Goal: Transaction & Acquisition: Purchase product/service

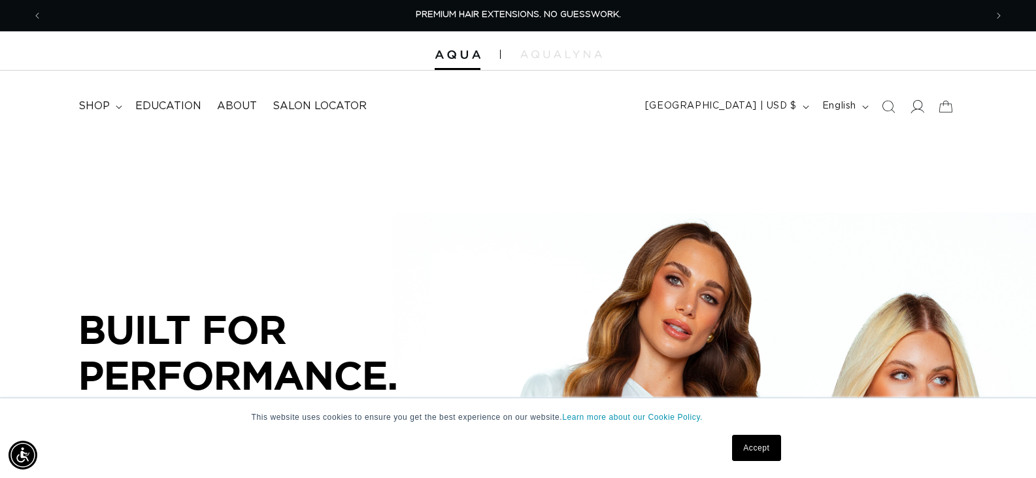
click at [917, 108] on icon at bounding box center [916, 106] width 14 height 14
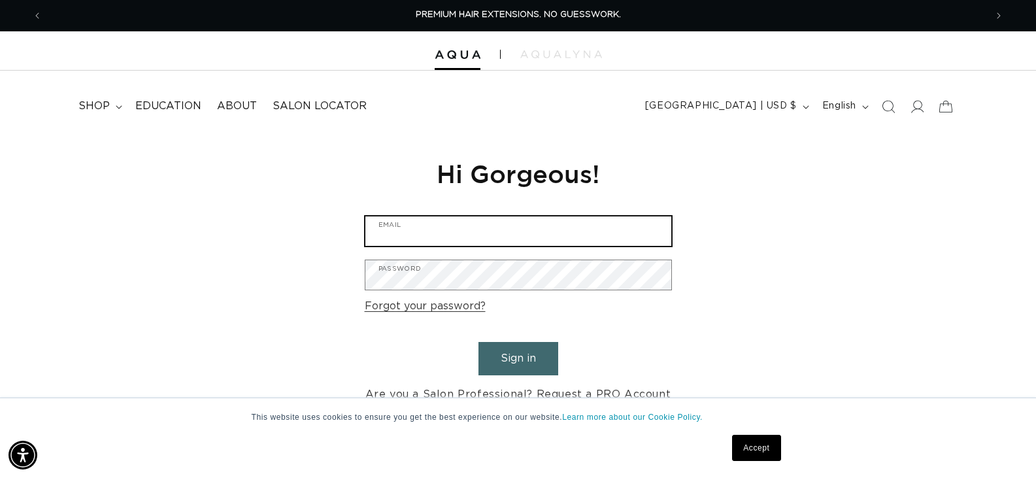
click at [428, 235] on input "Email" at bounding box center [518, 230] width 306 height 29
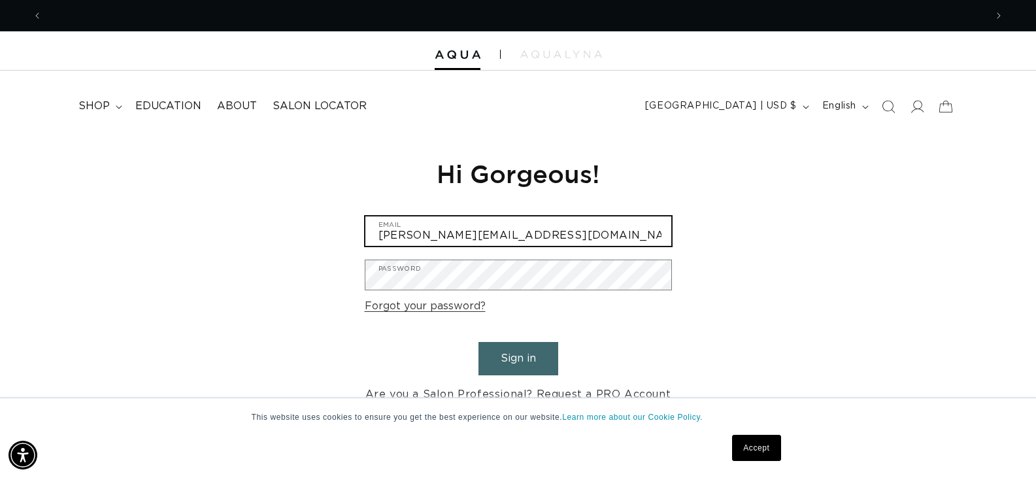
scroll to position [0, 943]
type input "tracy@inthevillage.com"
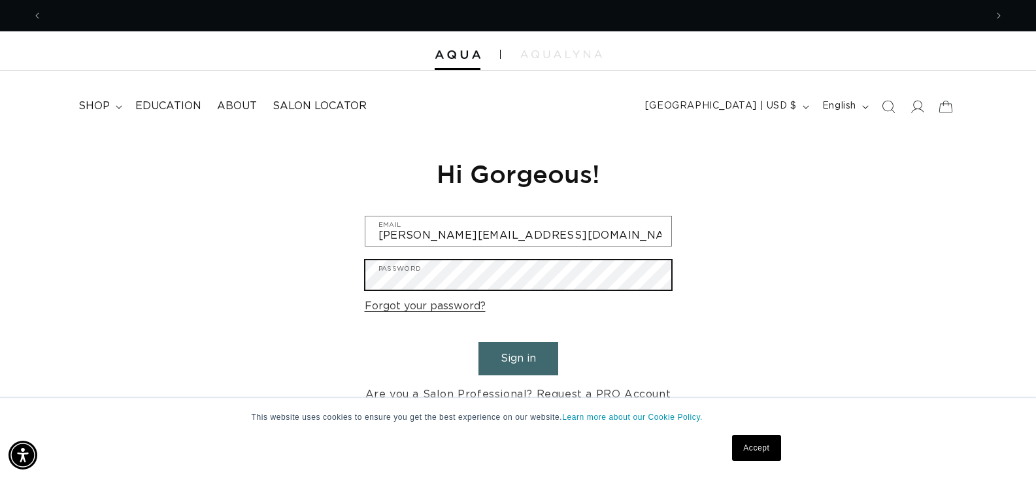
scroll to position [0, 0]
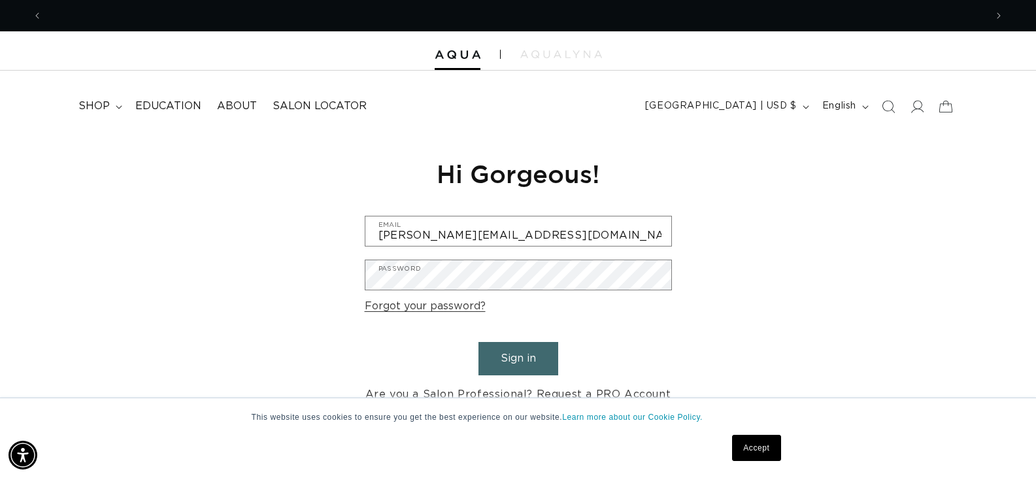
click at [521, 360] on button "Sign in" at bounding box center [518, 358] width 80 height 33
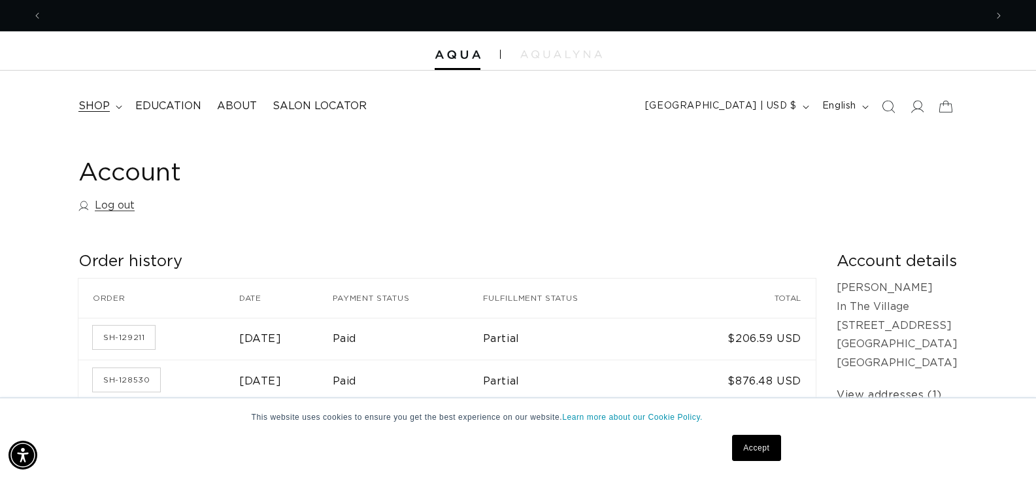
scroll to position [0, 943]
click at [101, 107] on span "shop" at bounding box center [93, 106] width 31 height 14
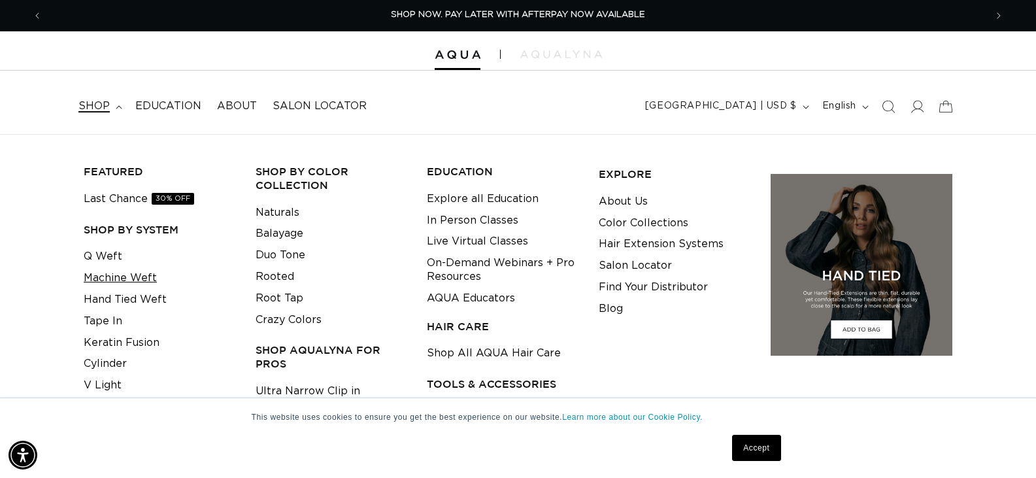
click at [112, 278] on link "Machine Weft" at bounding box center [120, 278] width 73 height 22
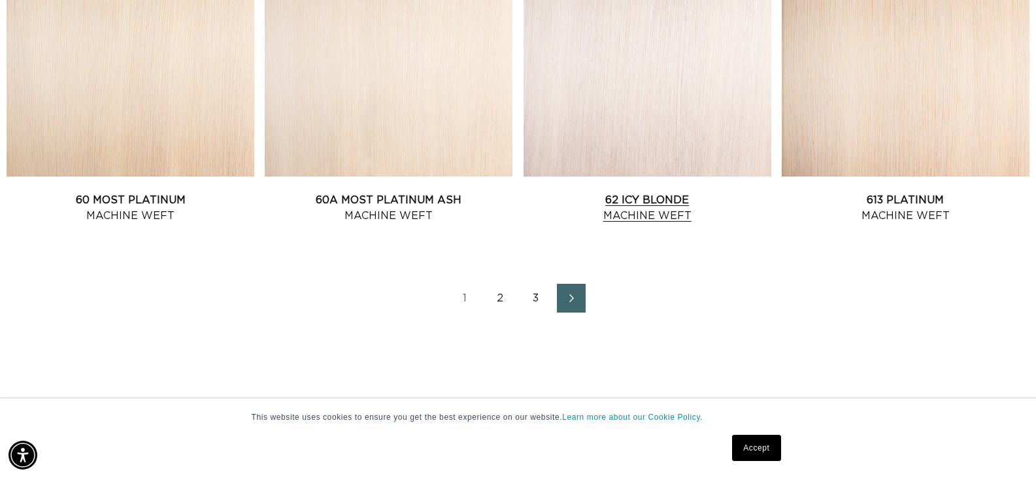
scroll to position [1851, 0]
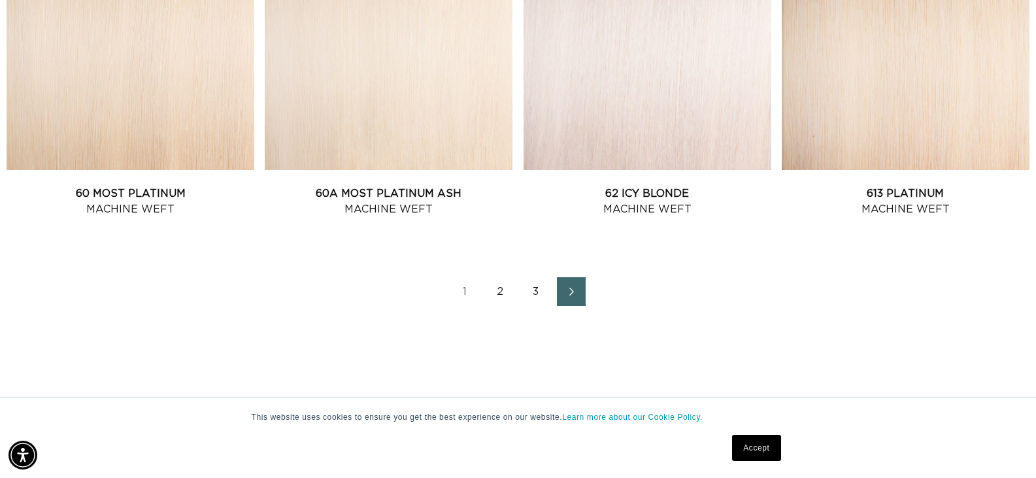
click at [501, 293] on link "2" at bounding box center [500, 291] width 29 height 29
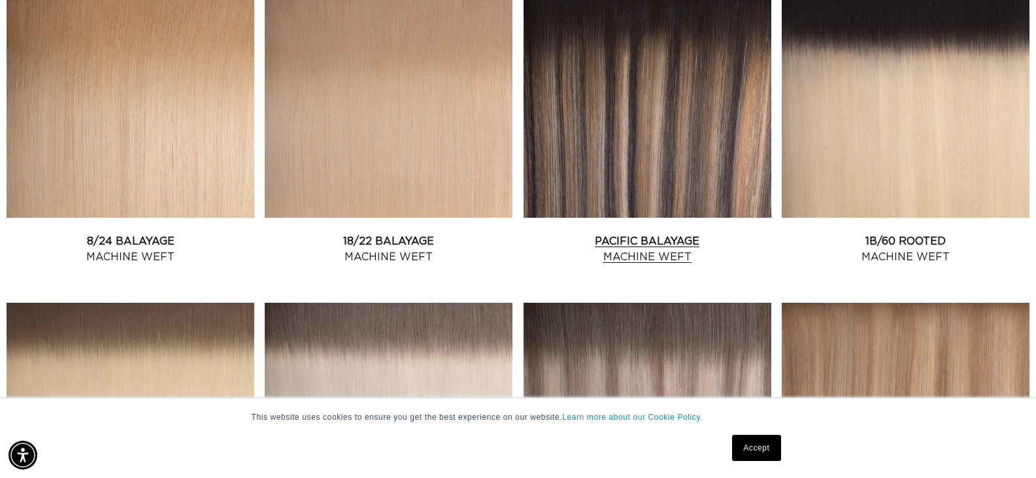
scroll to position [0, 1886]
click at [638, 233] on link "Pacific Balayage Machine Weft" at bounding box center [647, 248] width 248 height 31
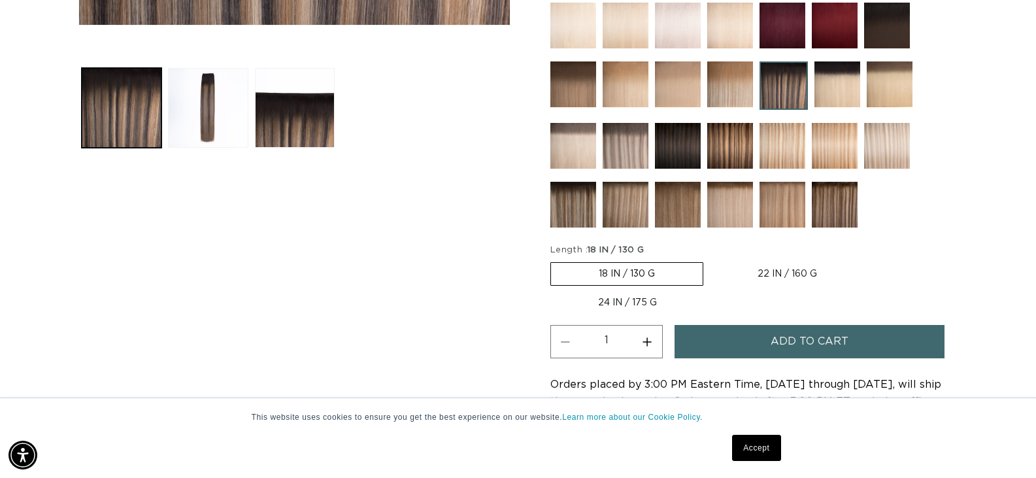
click at [791, 275] on label "22 IN / 160 G Variant sold out or unavailable" at bounding box center [787, 274] width 155 height 22
click at [710, 260] on input "22 IN / 160 G Variant sold out or unavailable" at bounding box center [710, 259] width 1 height 1
radio input "true"
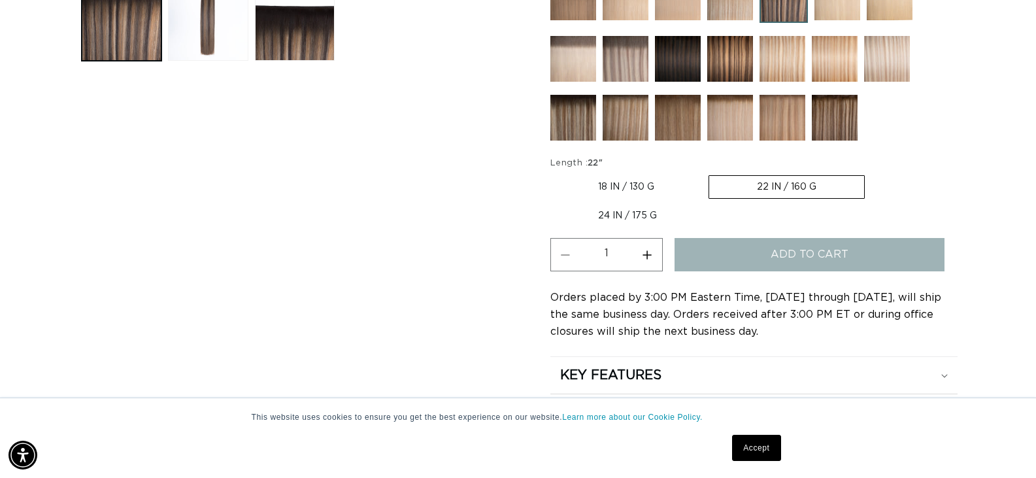
scroll to position [0, 1886]
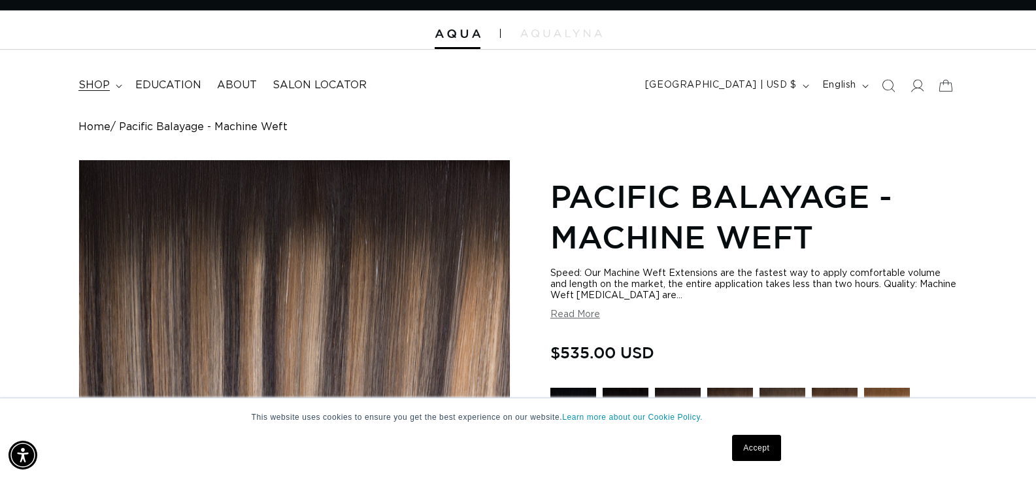
click at [91, 83] on span "shop" at bounding box center [93, 85] width 31 height 14
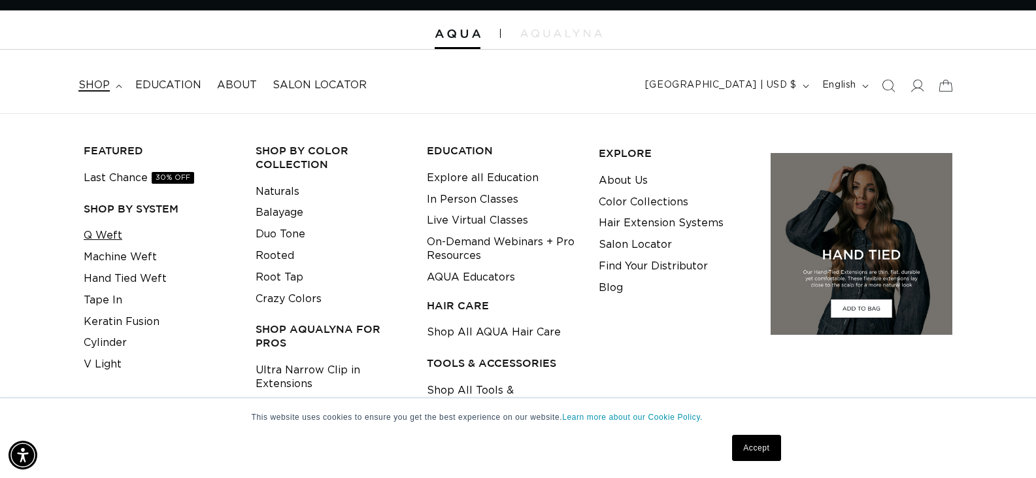
scroll to position [0, 1886]
click at [108, 259] on link "Machine Weft" at bounding box center [120, 257] width 73 height 22
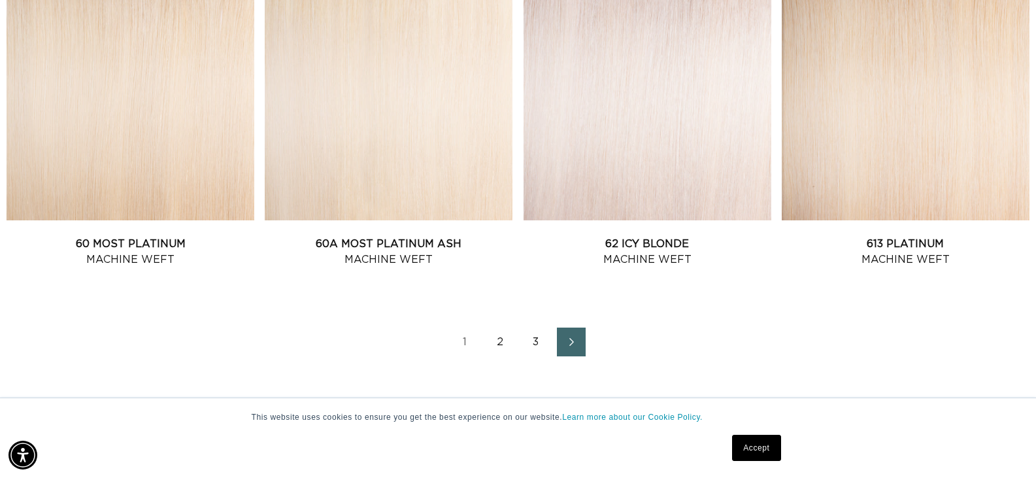
scroll to position [1916, 0]
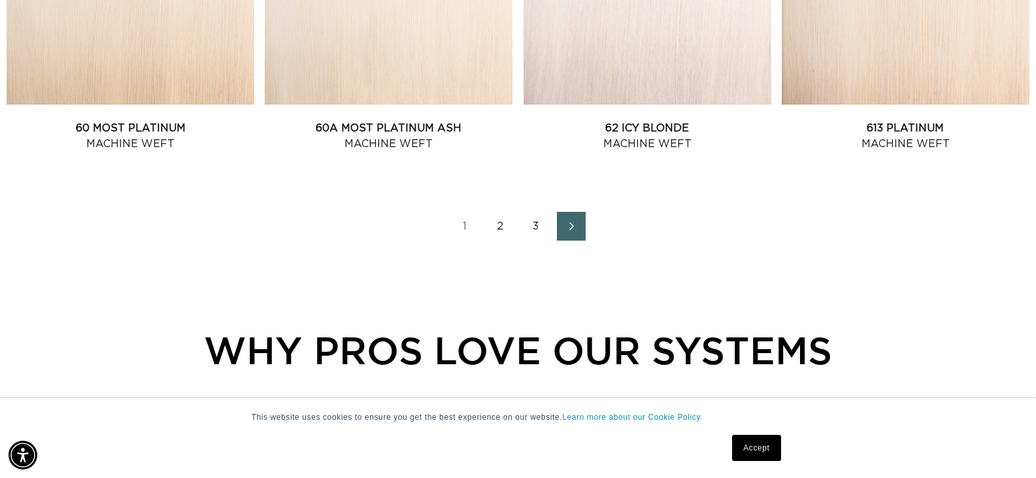
click at [500, 224] on link "2" at bounding box center [500, 226] width 29 height 29
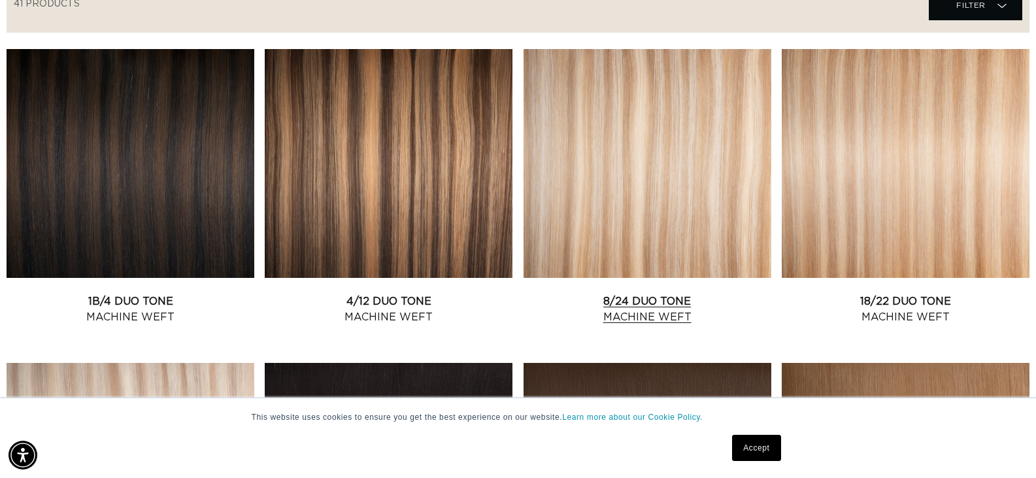
scroll to position [501, 0]
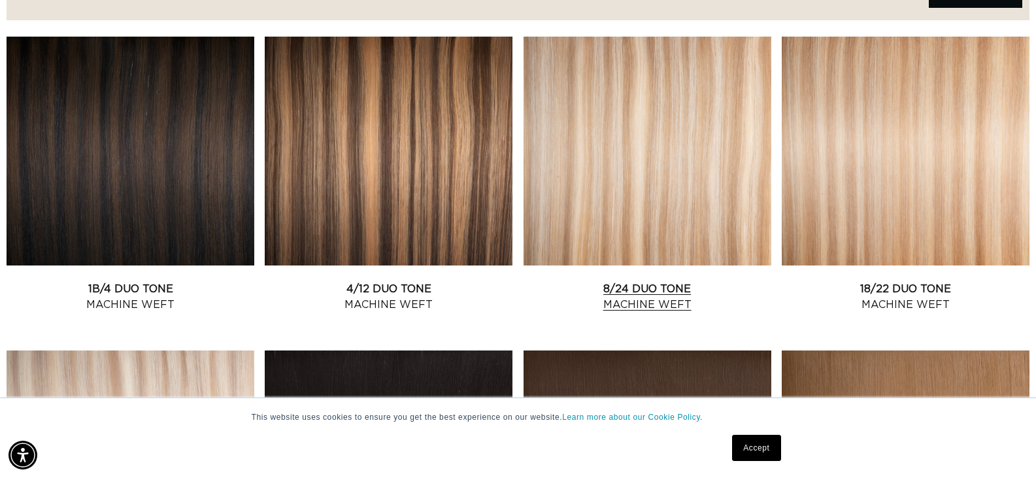
click at [644, 288] on link "8/24 Duo Tone Machine Weft" at bounding box center [647, 296] width 248 height 31
click at [639, 288] on link "8/24 Duo Tone Machine Weft" at bounding box center [647, 296] width 248 height 31
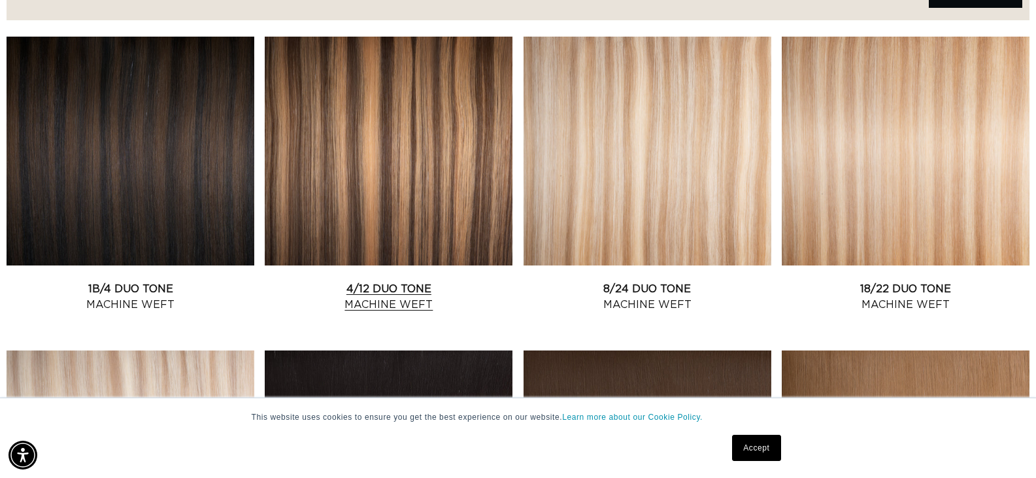
scroll to position [0, 943]
click at [385, 289] on link "4/12 Duo Tone Machine Weft" at bounding box center [389, 296] width 248 height 31
click at [384, 289] on link "4/12 Duo Tone Machine Weft" at bounding box center [389, 296] width 248 height 31
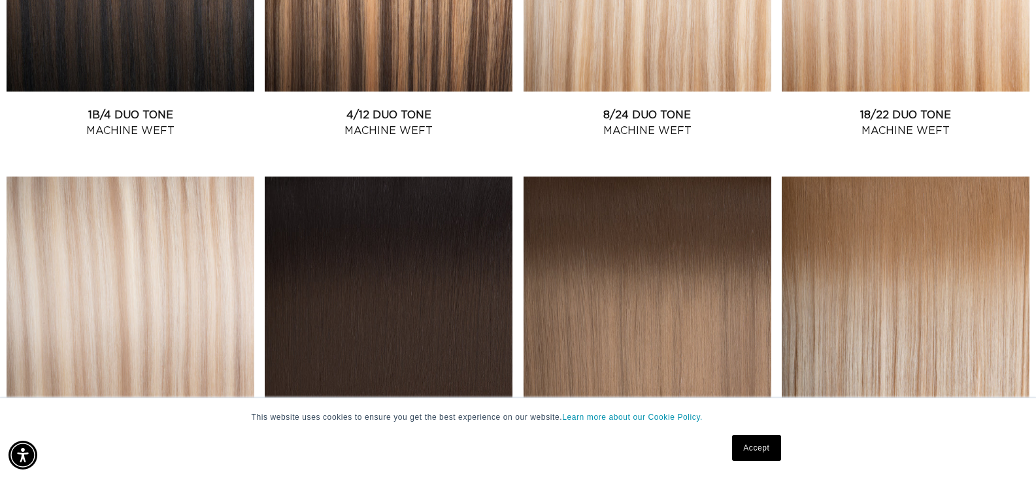
scroll to position [0, 0]
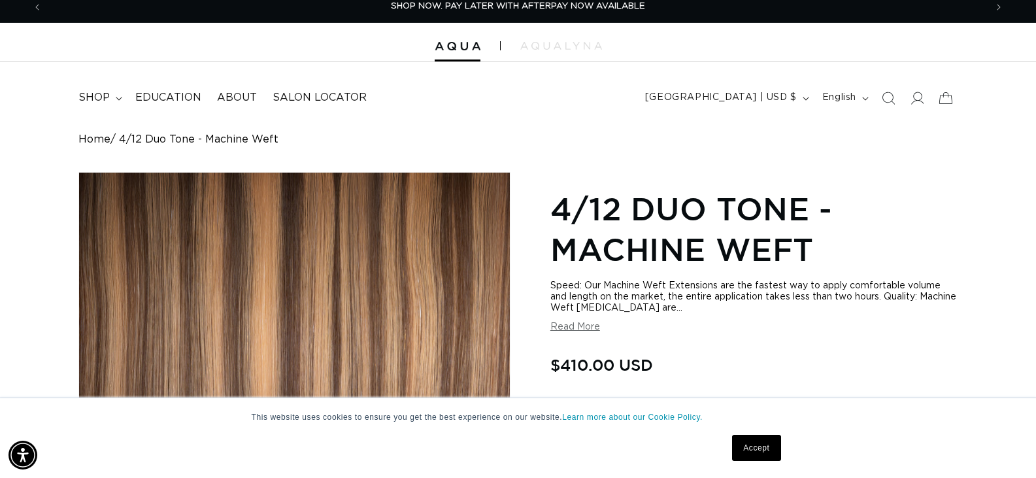
scroll to position [22, 0]
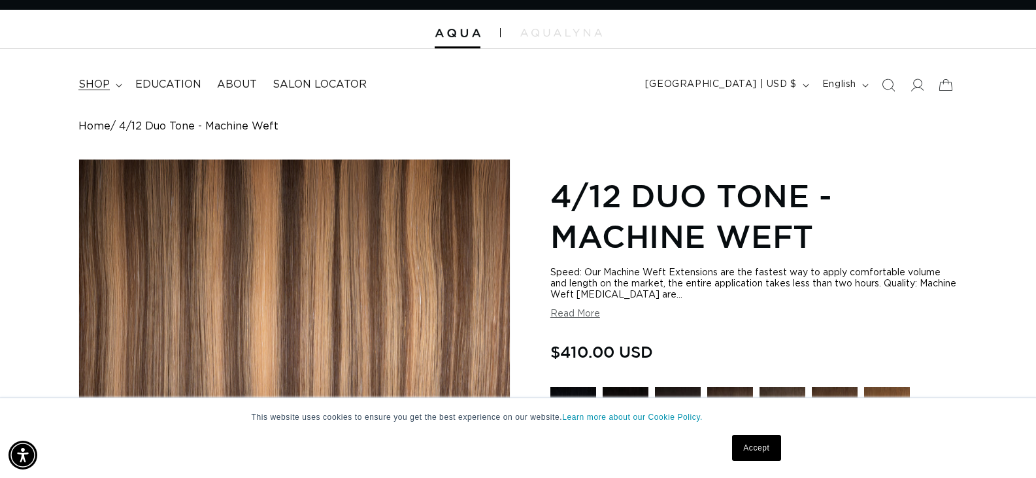
click at [91, 84] on span "shop" at bounding box center [93, 85] width 31 height 14
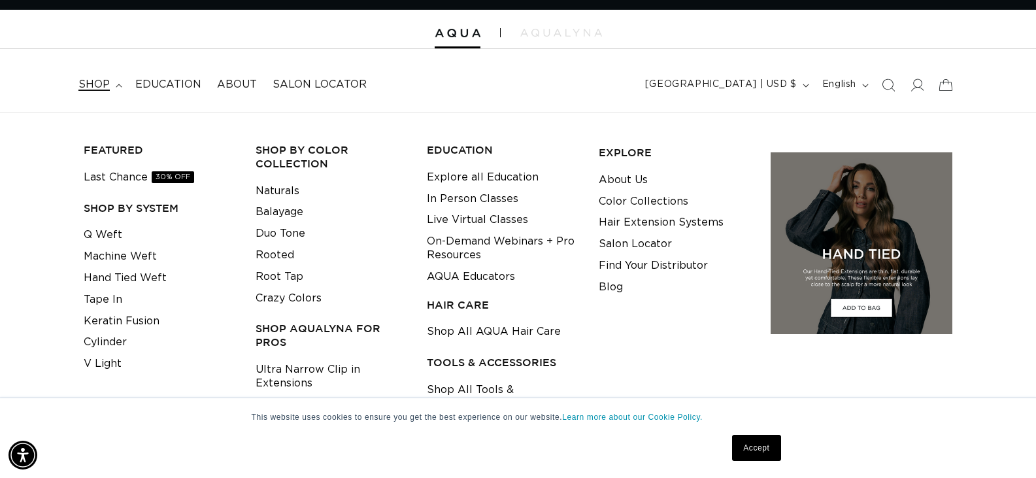
scroll to position [0, 1886]
click at [104, 235] on link "Q Weft" at bounding box center [103, 235] width 39 height 22
click at [103, 231] on link "Q Weft" at bounding box center [103, 235] width 39 height 22
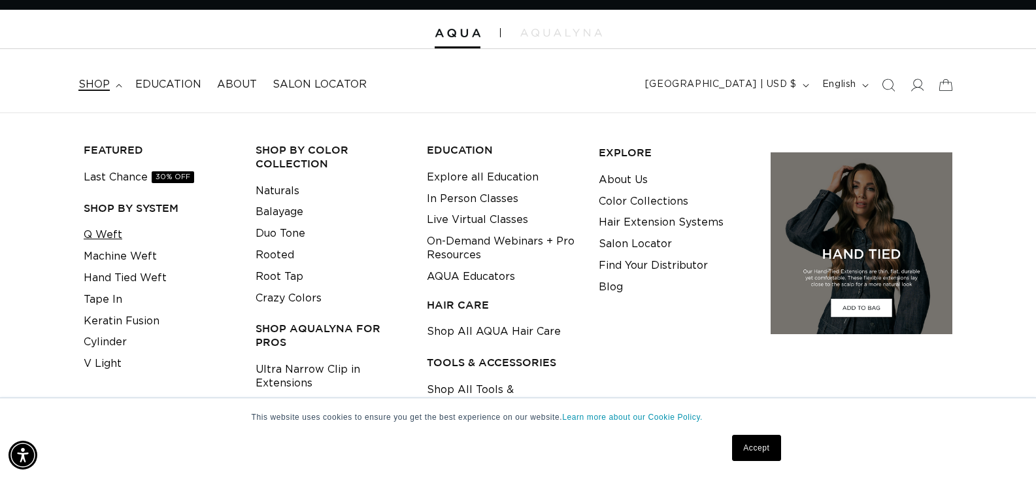
click at [108, 237] on link "Q Weft" at bounding box center [103, 235] width 39 height 22
click at [99, 235] on link "Q Weft" at bounding box center [103, 235] width 39 height 22
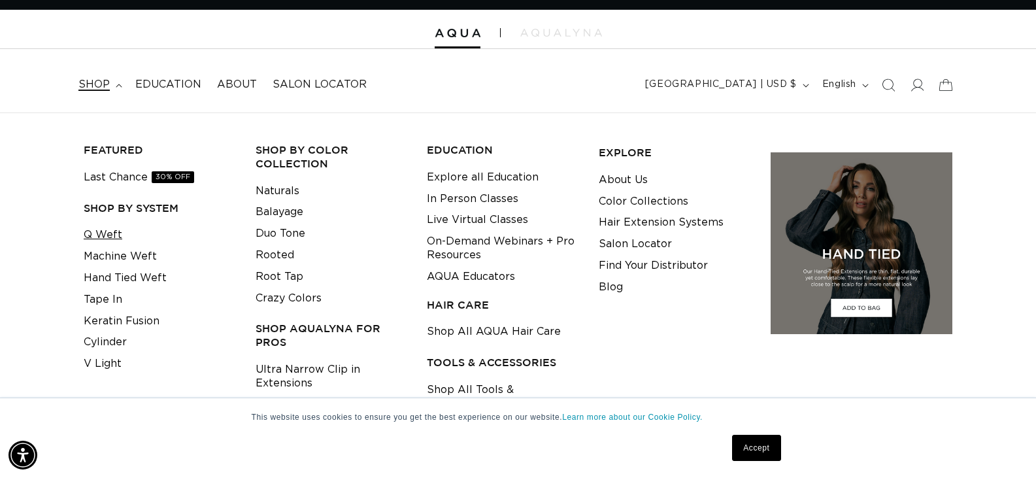
click at [103, 235] on link "Q Weft" at bounding box center [103, 235] width 39 height 22
click at [95, 233] on link "Q Weft" at bounding box center [103, 235] width 39 height 22
click at [765, 438] on link "Accept" at bounding box center [756, 447] width 48 height 26
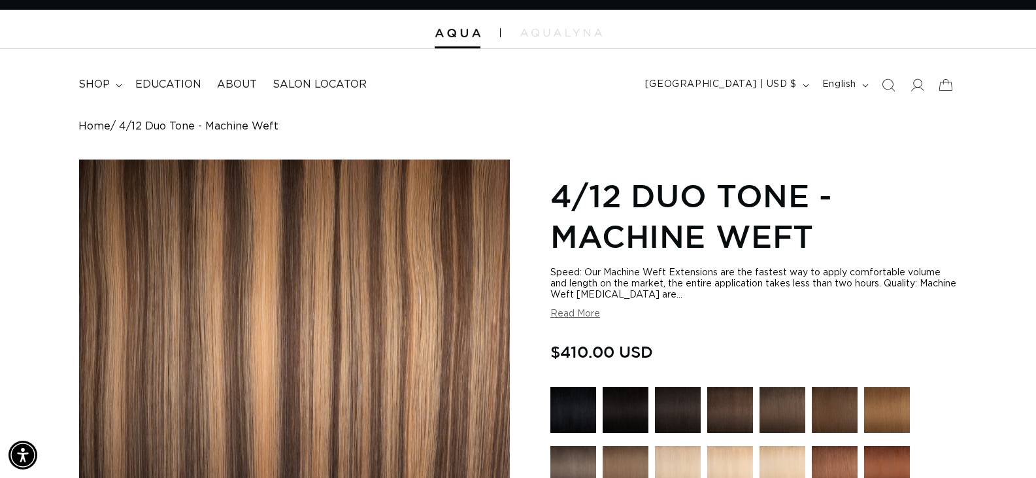
scroll to position [0, 1886]
click at [86, 86] on span "shop" at bounding box center [93, 85] width 31 height 14
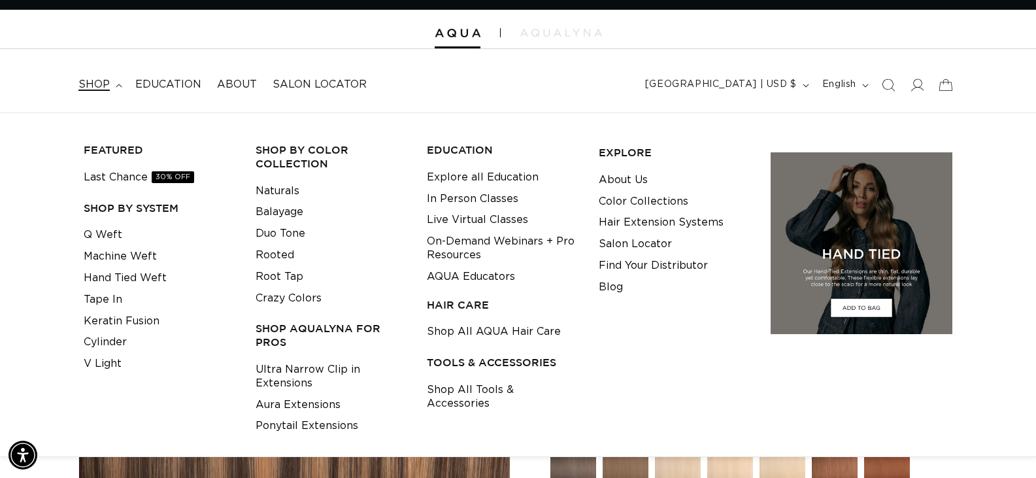
scroll to position [0, 0]
click at [97, 235] on link "Q Weft" at bounding box center [103, 235] width 39 height 22
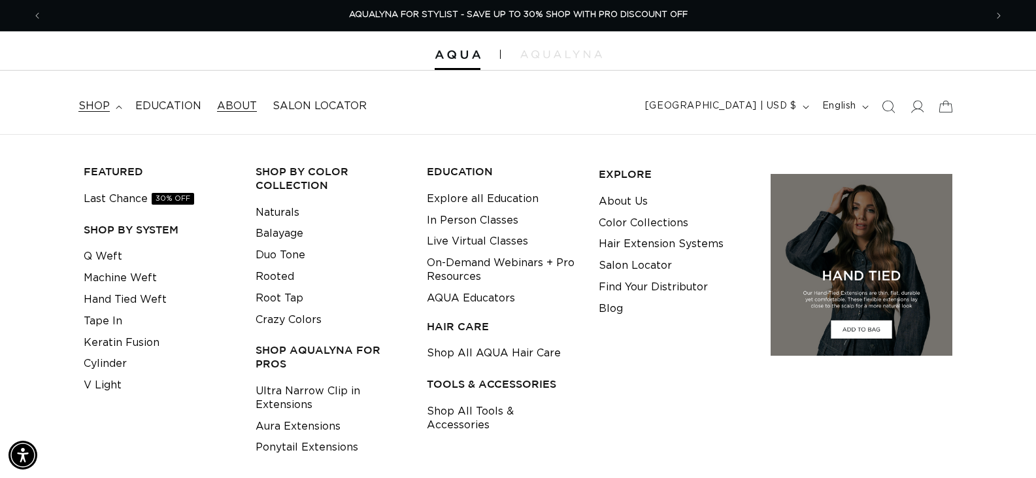
click at [229, 106] on span "About" at bounding box center [237, 106] width 40 height 14
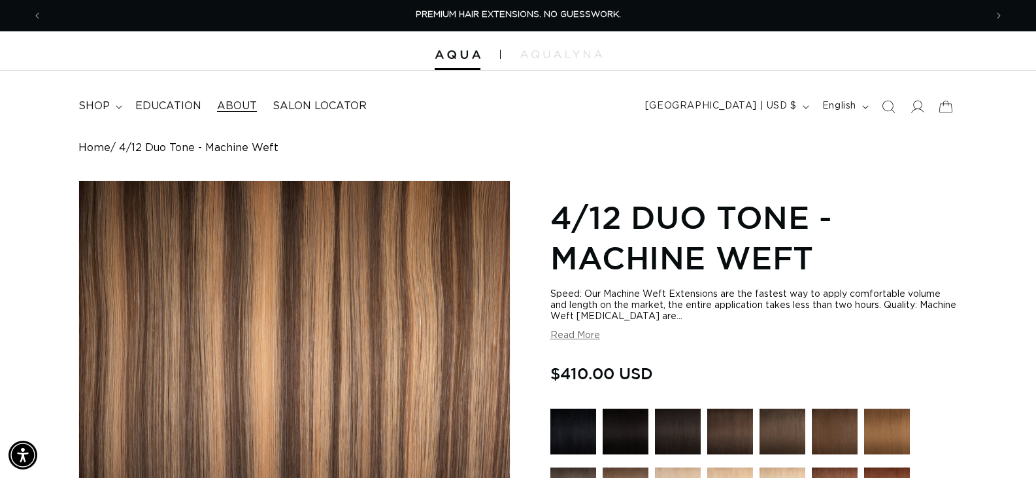
click at [230, 105] on span "About" at bounding box center [237, 106] width 40 height 14
click at [576, 54] on img at bounding box center [561, 54] width 82 height 8
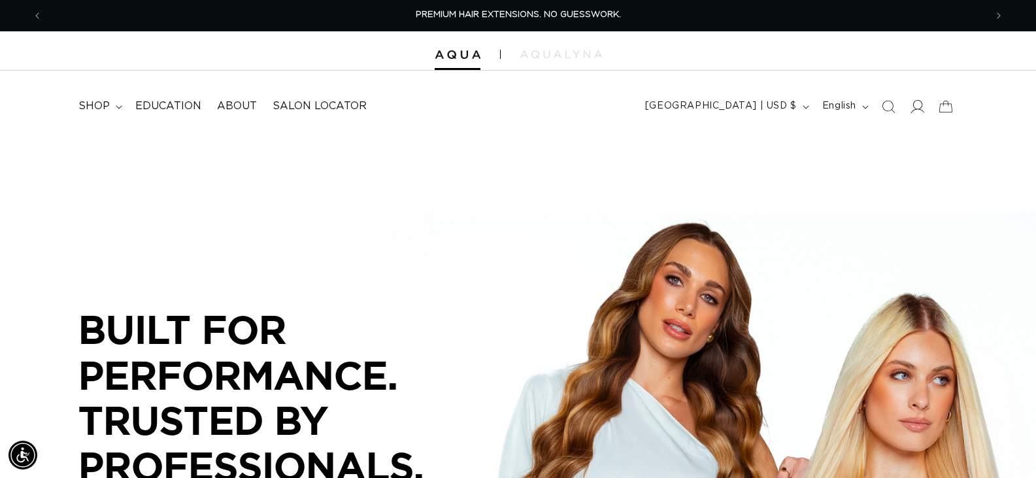
click at [917, 107] on icon at bounding box center [916, 106] width 14 height 14
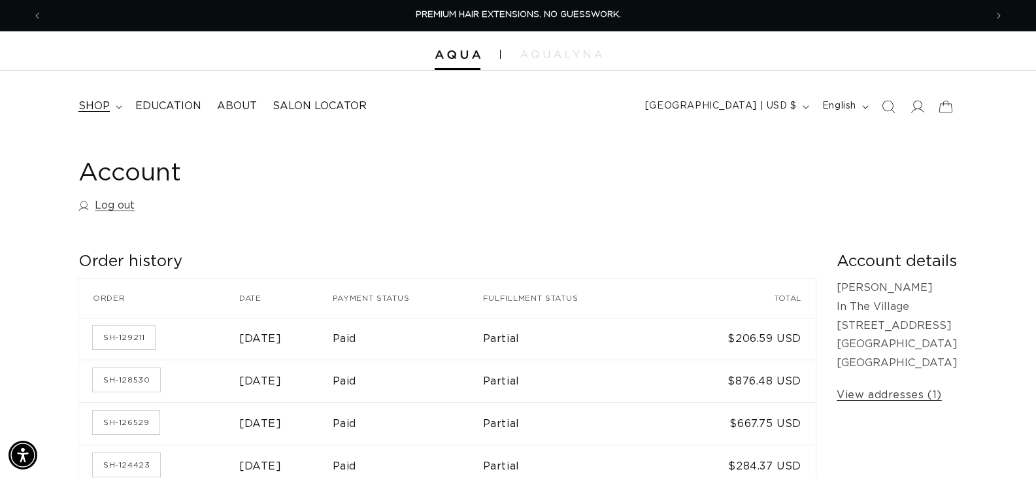
click at [84, 103] on span "shop" at bounding box center [93, 106] width 31 height 14
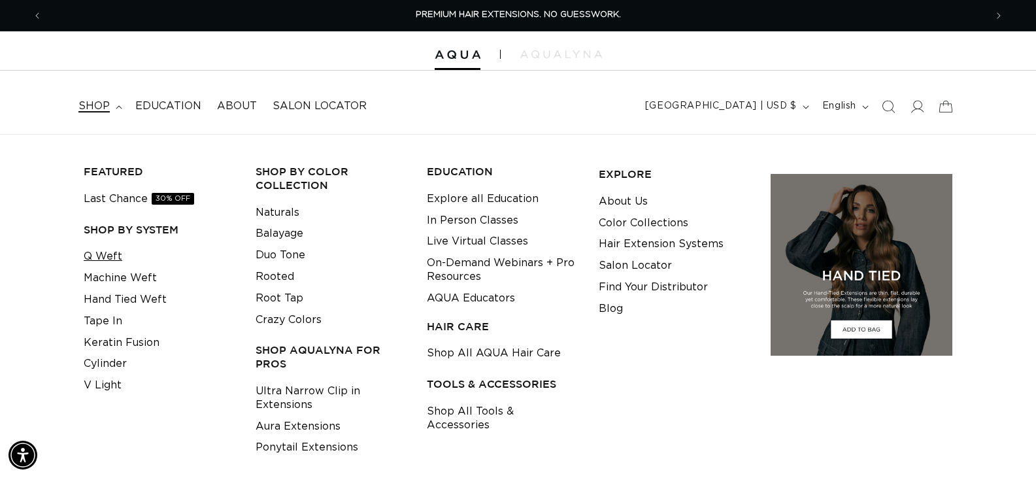
click at [94, 255] on link "Q Weft" at bounding box center [103, 257] width 39 height 22
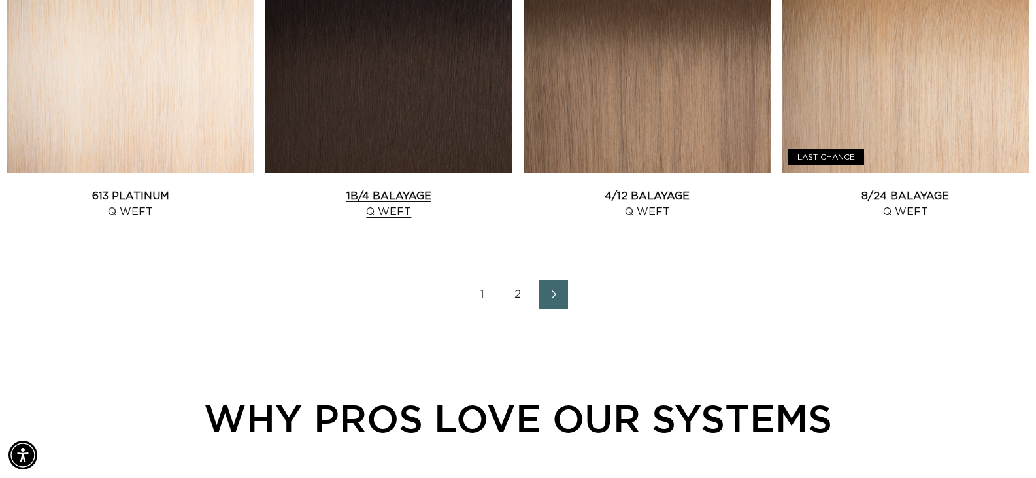
scroll to position [0, 1886]
click at [517, 292] on link "2" at bounding box center [518, 294] width 29 height 29
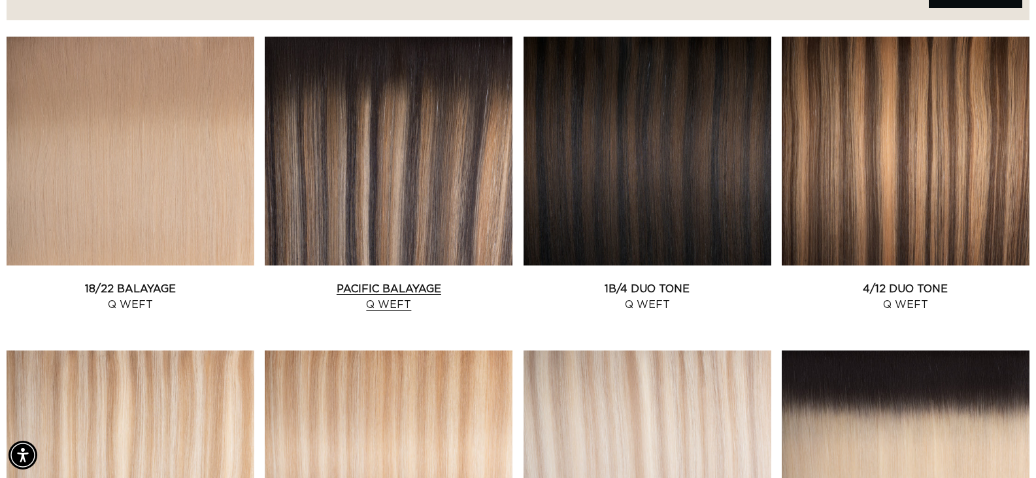
scroll to position [0, 943]
click at [389, 306] on link "Pacific Balayage Q Weft" at bounding box center [389, 296] width 248 height 31
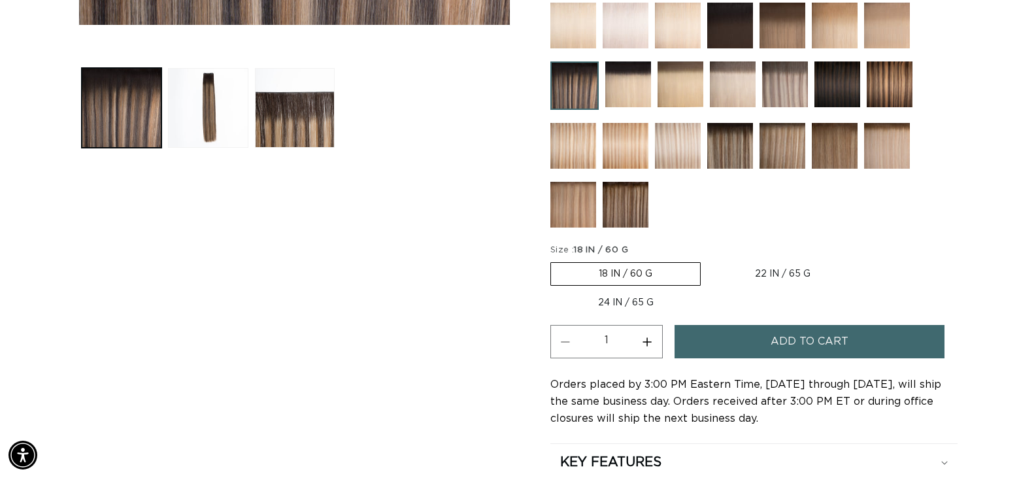
scroll to position [0, 943]
click at [788, 271] on label "22 IN / 65 G Variant sold out or unavailable" at bounding box center [782, 274] width 151 height 22
click at [708, 260] on input "22 IN / 65 G Variant sold out or unavailable" at bounding box center [707, 259] width 1 height 1
radio input "true"
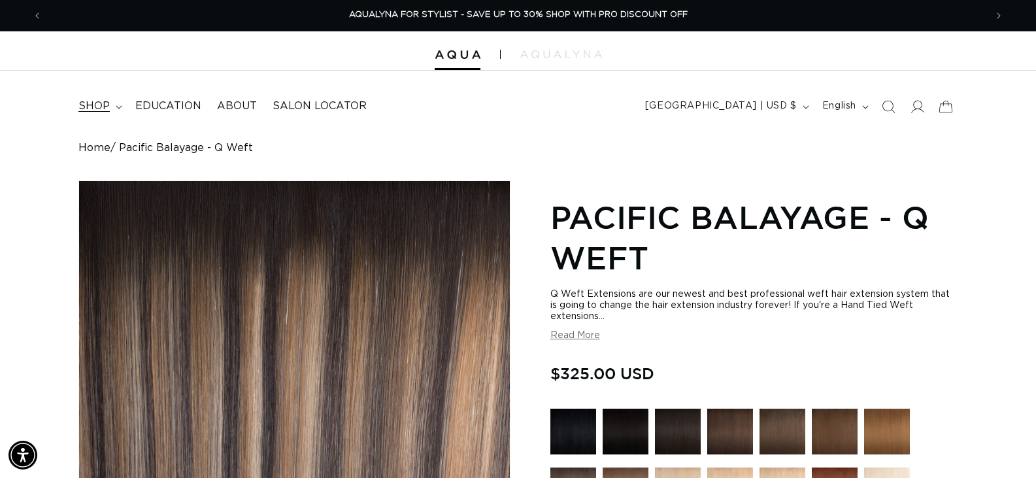
click at [91, 107] on span "shop" at bounding box center [93, 106] width 31 height 14
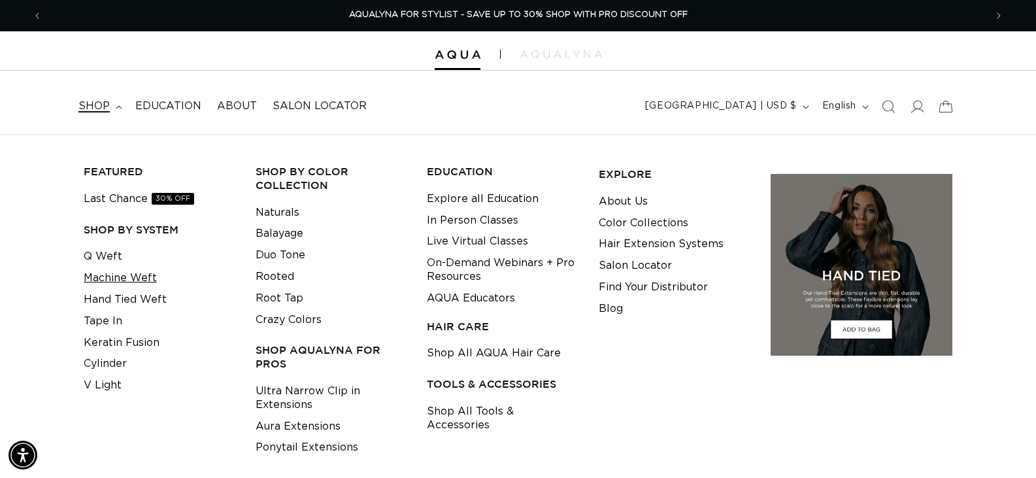
click at [110, 278] on link "Machine Weft" at bounding box center [120, 278] width 73 height 22
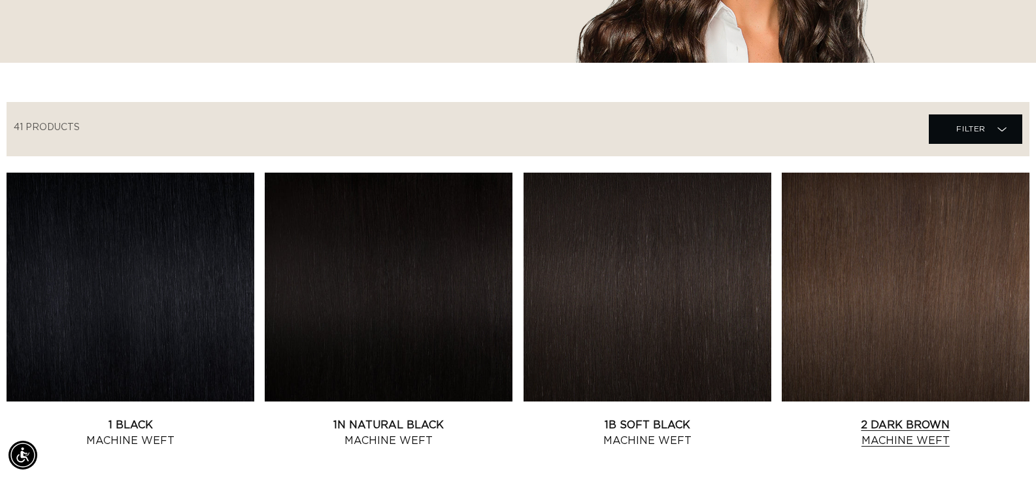
scroll to position [348, 0]
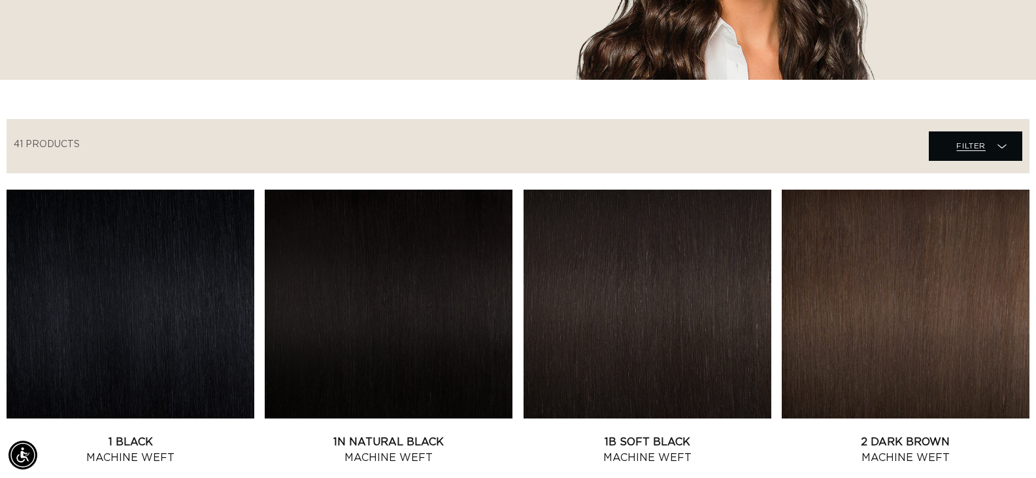
click at [969, 145] on span "Filter" at bounding box center [970, 145] width 29 height 25
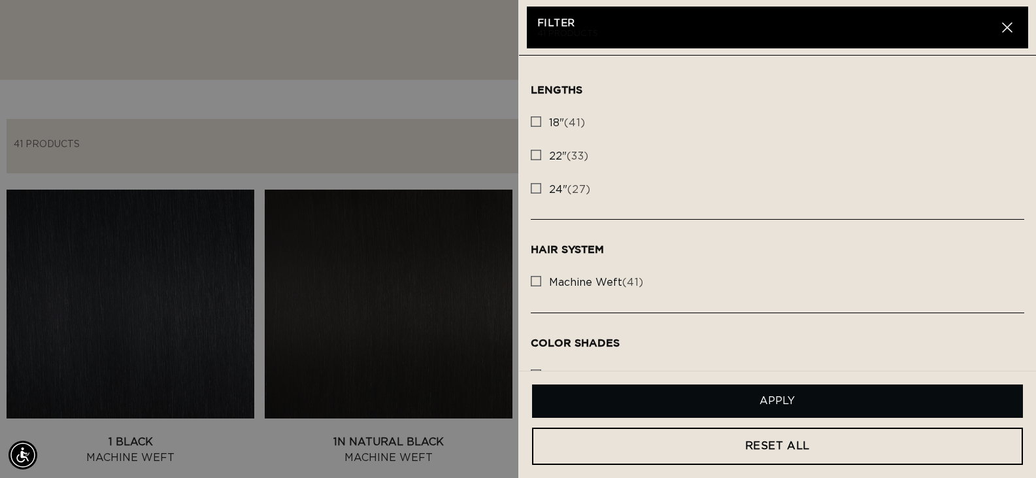
scroll to position [0, 1886]
click at [533, 154] on rect at bounding box center [535, 154] width 9 height 9
click at [533, 154] on input "22" (33) 22" (33 products)" at bounding box center [536, 151] width 10 height 10
checkbox input "true"
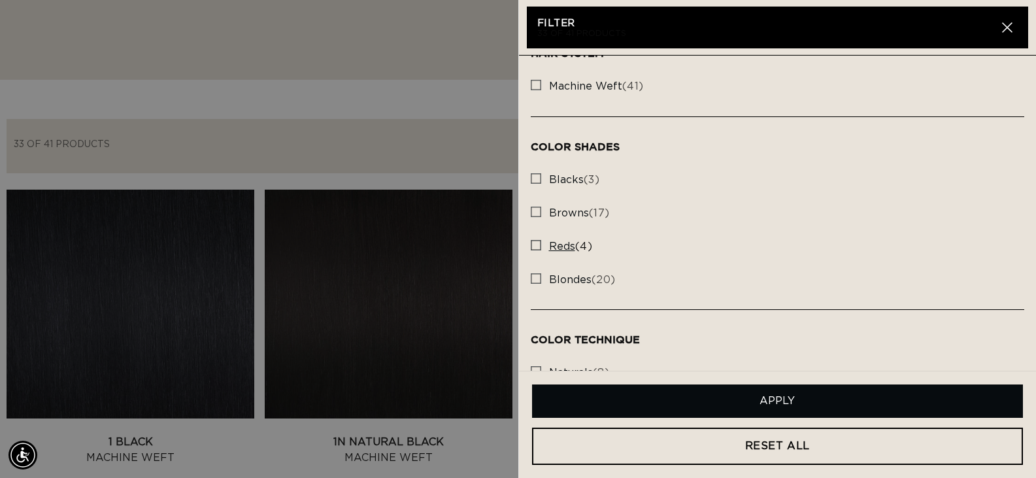
scroll to position [0, 943]
click at [537, 211] on rect at bounding box center [535, 211] width 9 height 9
click at [537, 211] on input "browns (17) browns (17 products)" at bounding box center [536, 208] width 10 height 10
checkbox input "true"
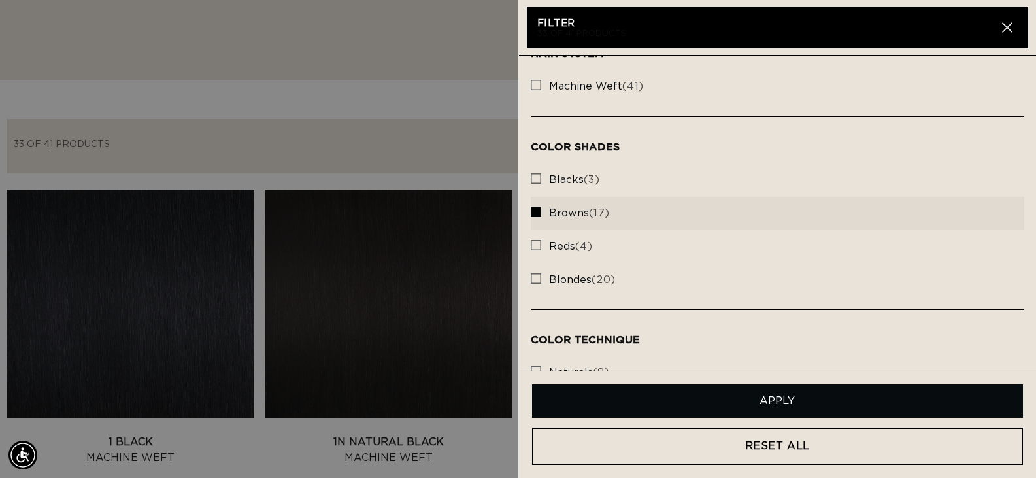
scroll to position [0, 1886]
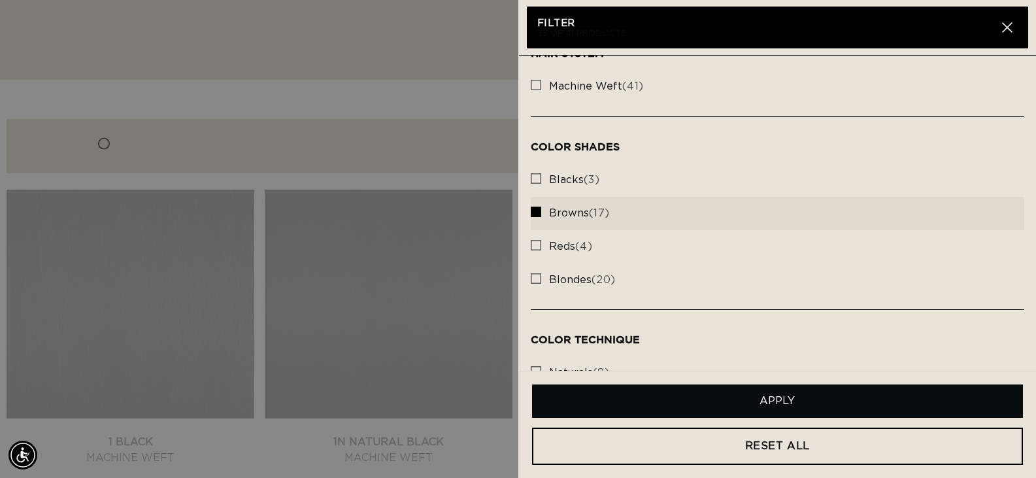
click at [785, 395] on button "Apply" at bounding box center [777, 400] width 491 height 33
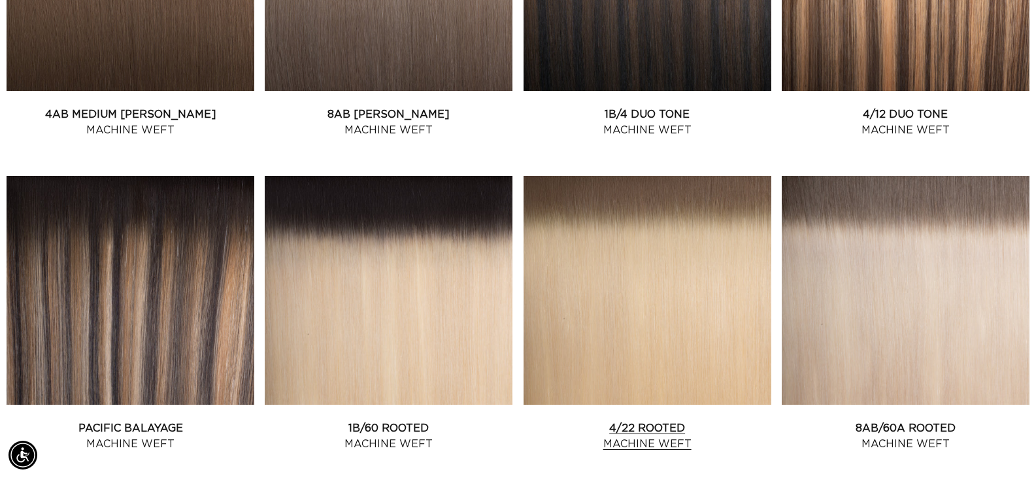
scroll to position [697, 0]
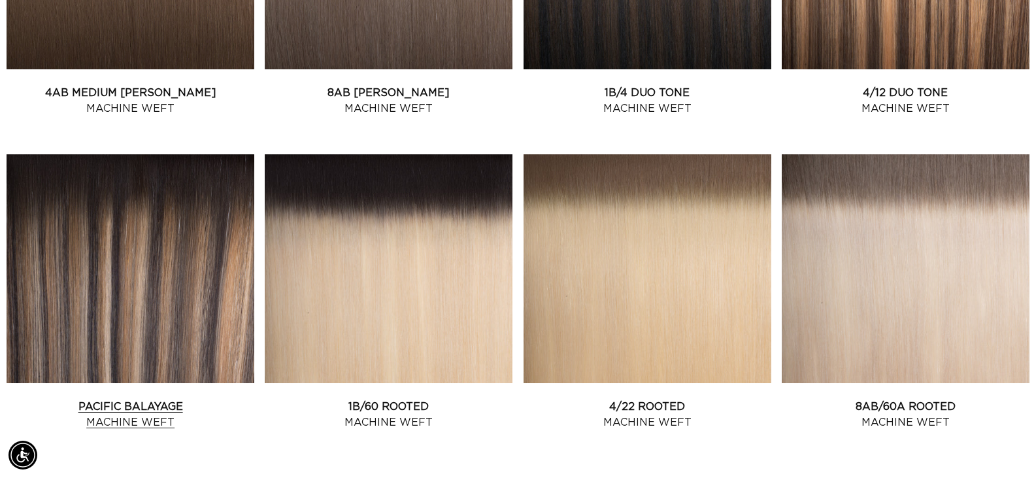
click at [117, 399] on link "Pacific Balayage Machine Weft" at bounding box center [131, 414] width 248 height 31
